Goal: Task Accomplishment & Management: Manage account settings

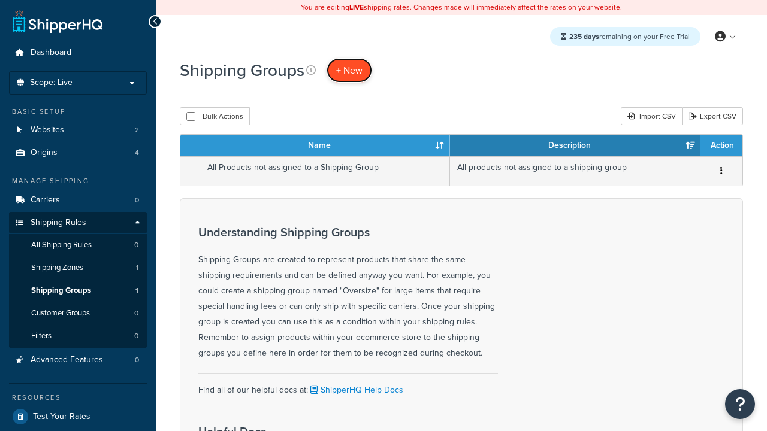
click at [349, 70] on span "+ New" at bounding box center [349, 71] width 26 height 14
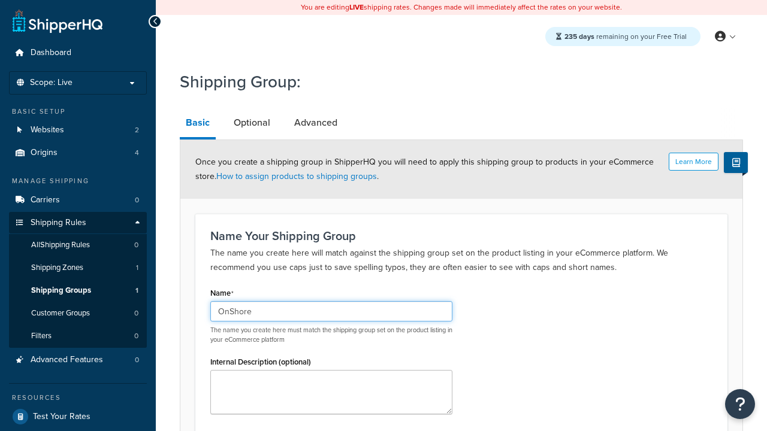
type input "OnShore"
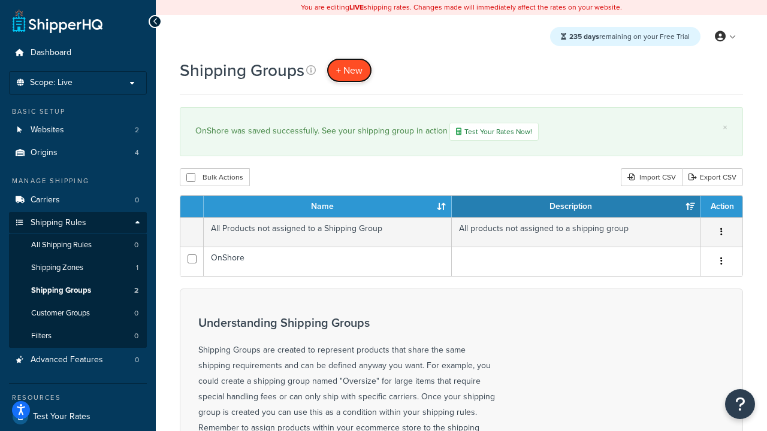
click at [349, 70] on span "+ New" at bounding box center [349, 71] width 26 height 14
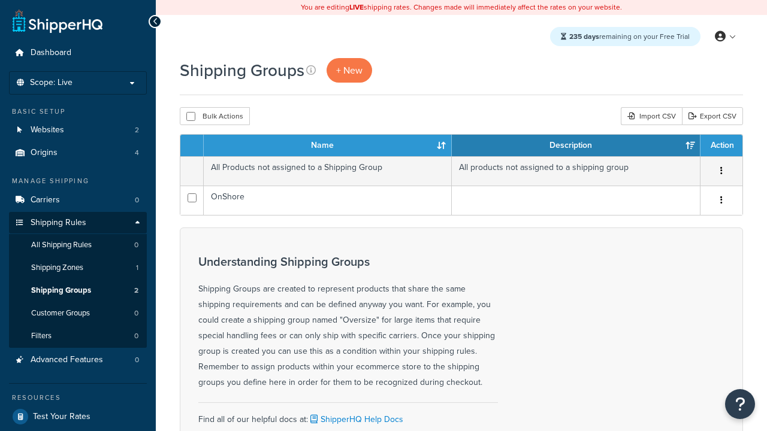
click at [328, 146] on th "Name" at bounding box center [328, 146] width 248 height 22
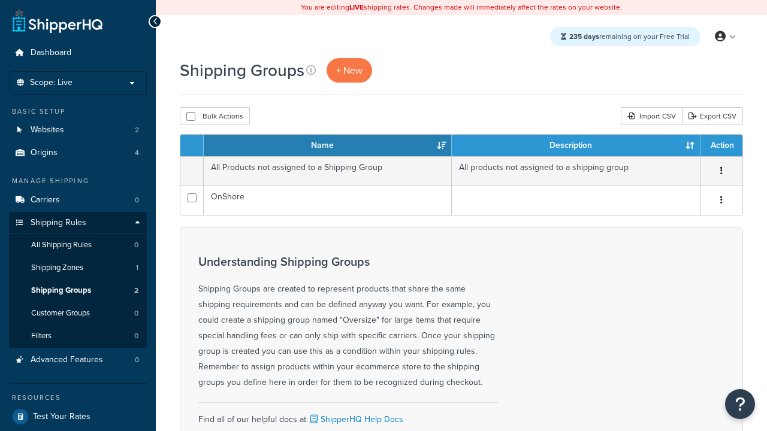
click at [328, 146] on th "Name" at bounding box center [328, 146] width 248 height 22
click at [576, 146] on th "Description" at bounding box center [576, 146] width 249 height 22
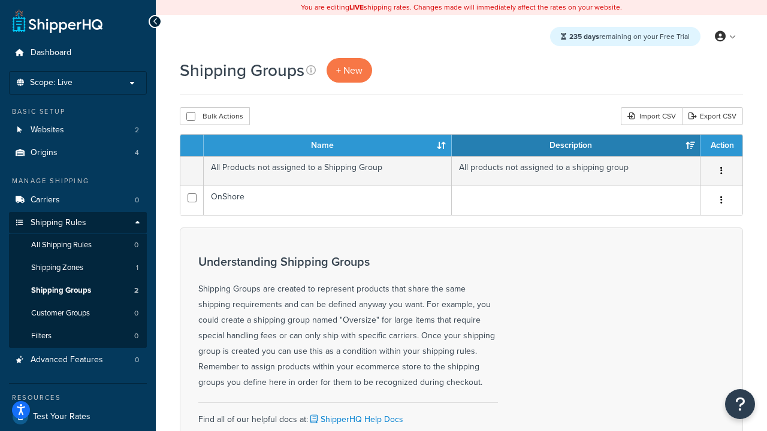
click at [721, 146] on th "Action" at bounding box center [721, 146] width 42 height 22
click at [311, 70] on icon at bounding box center [311, 70] width 10 height 10
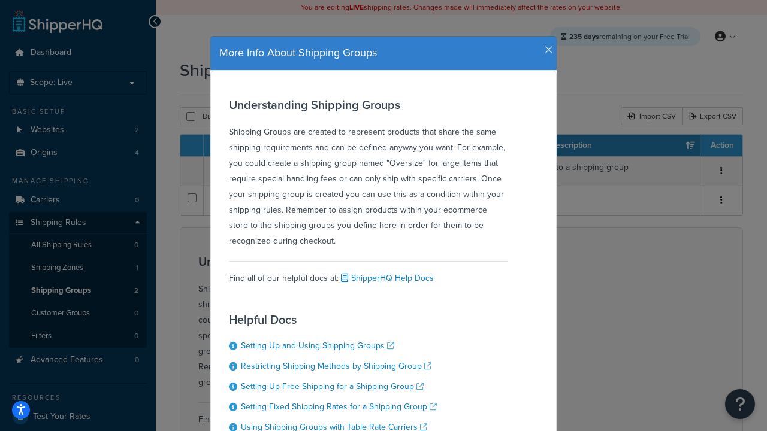
click at [546, 46] on icon "button" at bounding box center [549, 50] width 8 height 11
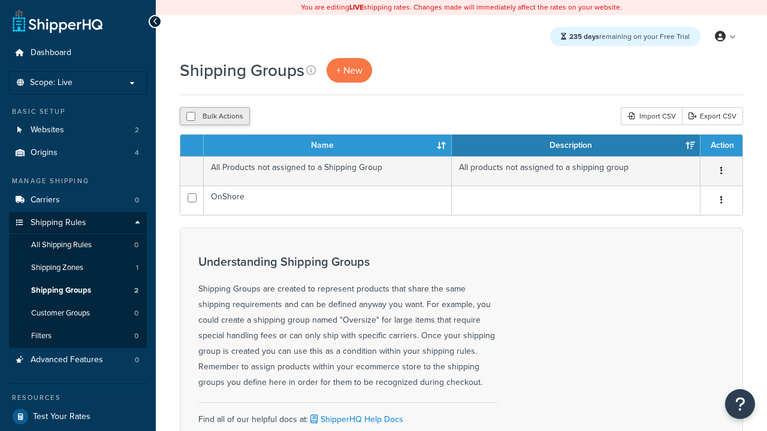
click at [215, 117] on button "Bulk Actions" at bounding box center [215, 116] width 70 height 18
checkbox input "true"
click at [0, 0] on button "Delete" at bounding box center [0, 0] width 0 height 0
